Goal: Navigation & Orientation: Find specific page/section

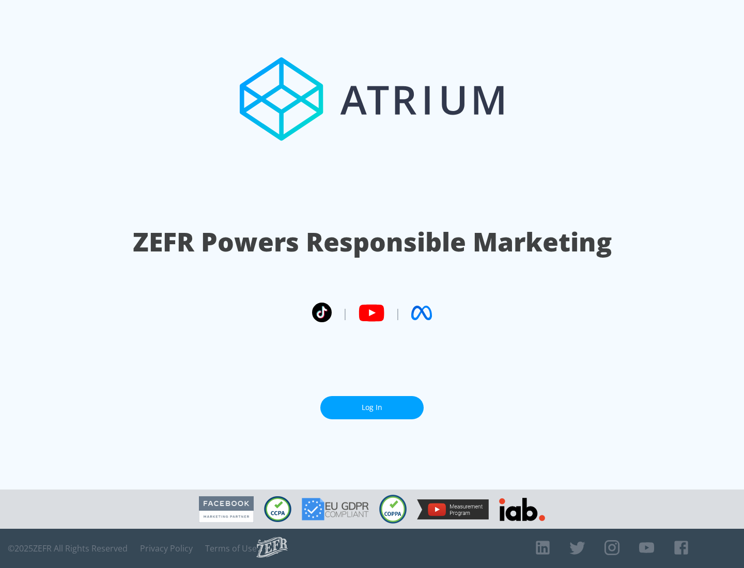
click at [372, 407] on link "Log In" at bounding box center [371, 407] width 103 height 23
